Goal: Find specific page/section: Find specific page/section

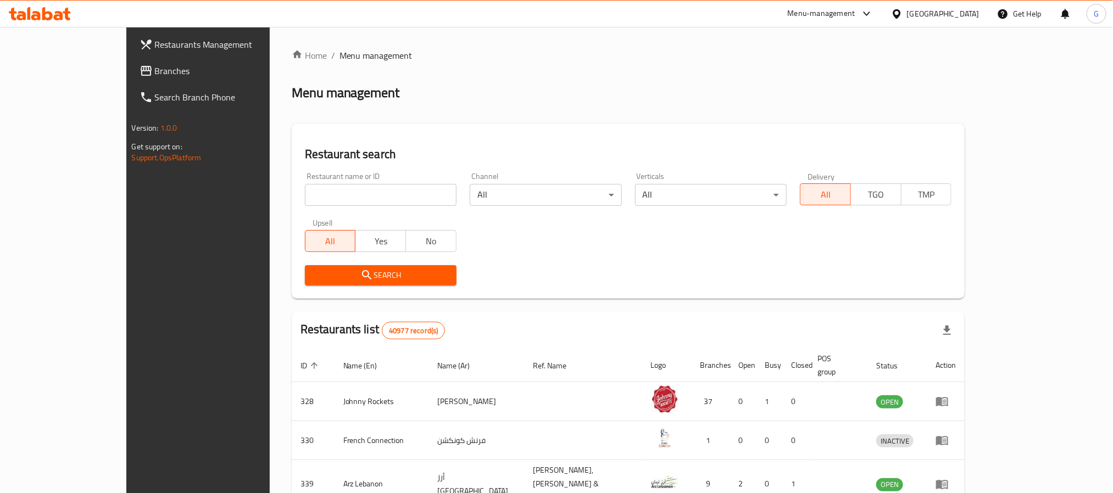
drag, startPoint x: 312, startPoint y: 179, endPoint x: 292, endPoint y: 190, distance: 22.6
click at [310, 179] on div "Restaurant name or ID Restaurant name or ID" at bounding box center [381, 189] width 152 height 34
click at [305, 191] on input "search" at bounding box center [381, 195] width 152 height 22
paste input "[PERSON_NAME]"
click button "Search" at bounding box center [381, 275] width 152 height 20
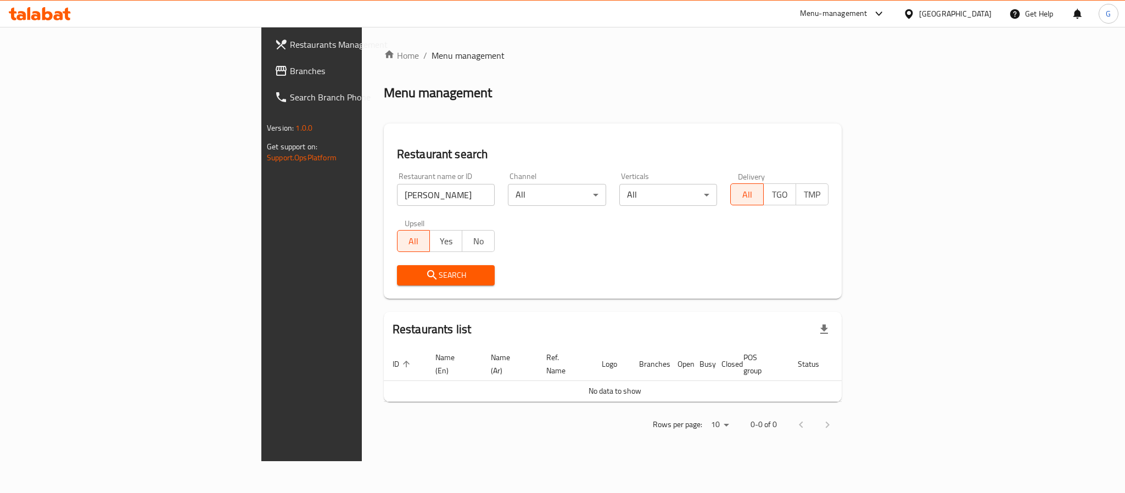
click at [397, 193] on input "[PERSON_NAME]" at bounding box center [446, 195] width 98 height 22
paste input "Al Mahashi Restaurant"
click at [397, 193] on input "Al Mahashi Restaurant" at bounding box center [446, 195] width 98 height 22
type input "Al Mahashi Restaurant"
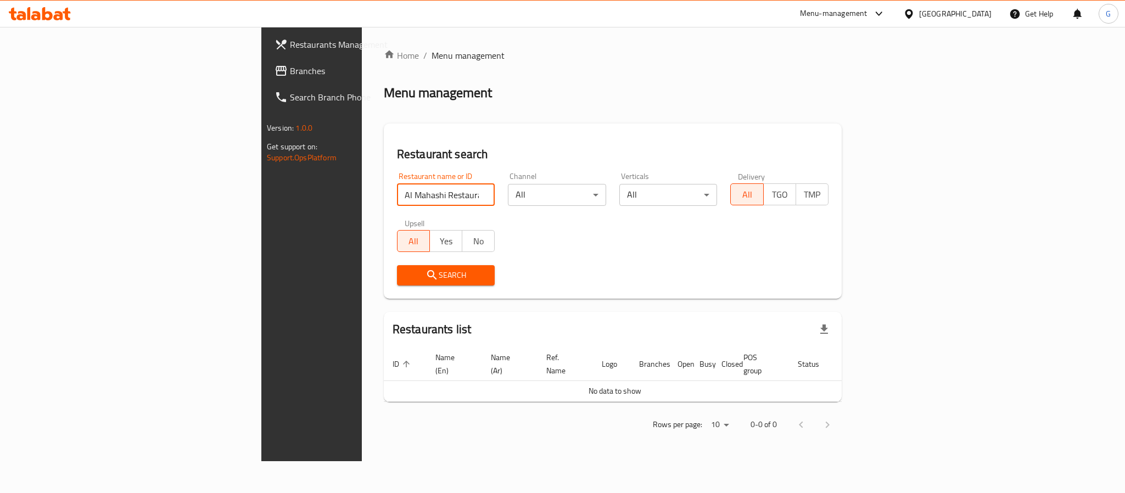
click button "Search" at bounding box center [446, 275] width 98 height 20
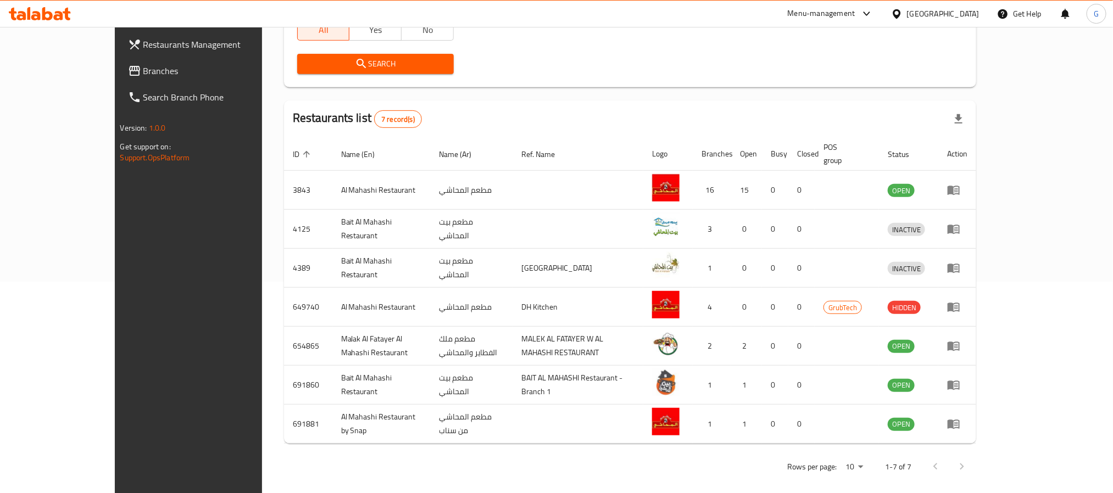
scroll to position [213, 0]
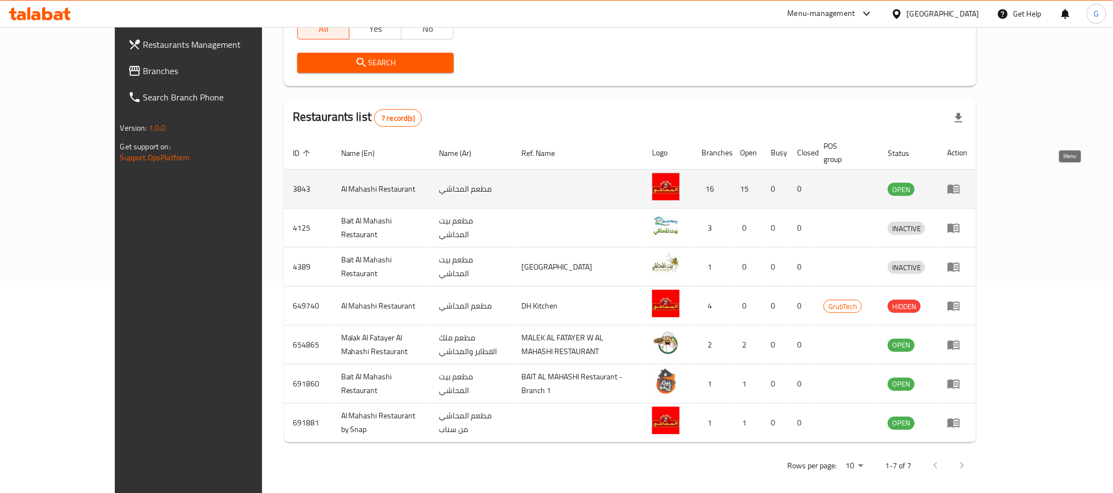
click at [967, 182] on link "enhanced table" at bounding box center [957, 188] width 20 height 13
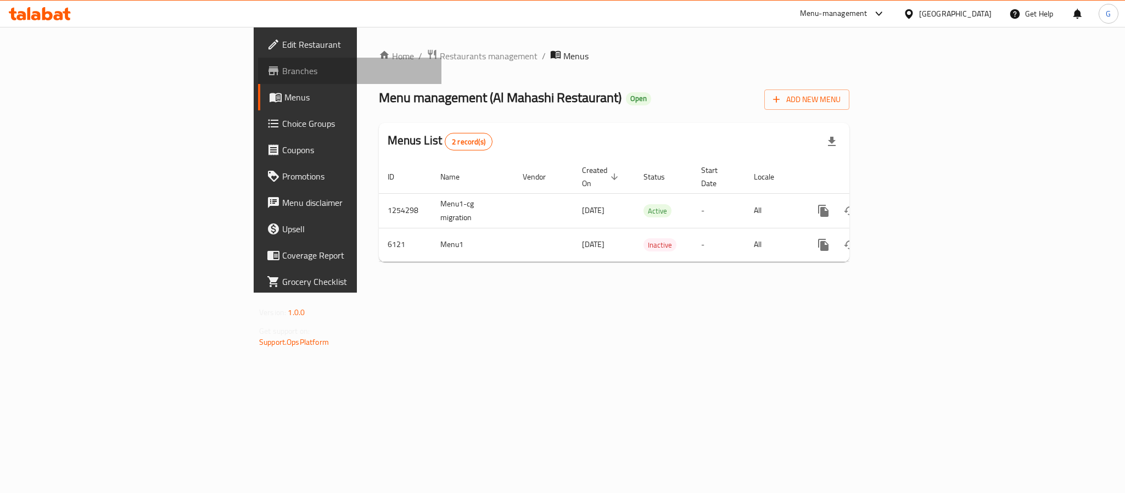
click at [282, 64] on span "Branches" at bounding box center [357, 70] width 151 height 13
